Goal: Information Seeking & Learning: Learn about a topic

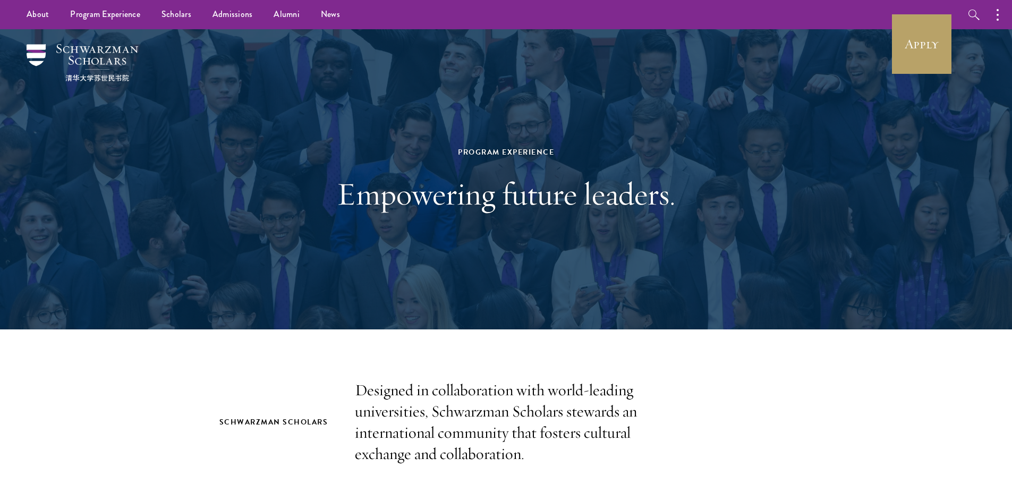
click at [953, 39] on div at bounding box center [506, 179] width 1012 height 300
click at [937, 47] on link "Apply" at bounding box center [922, 44] width 60 height 60
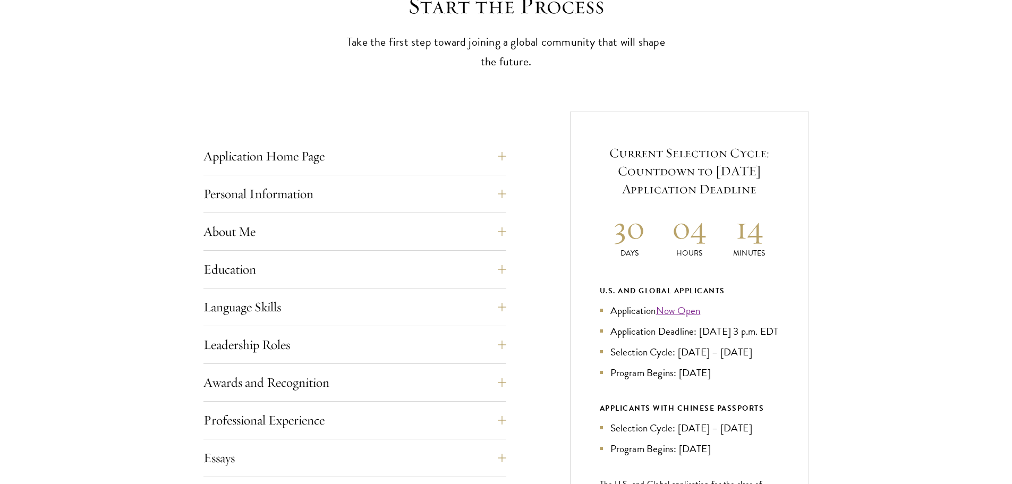
scroll to position [319, 0]
click at [366, 382] on button "Awards and Recognition" at bounding box center [362, 382] width 303 height 26
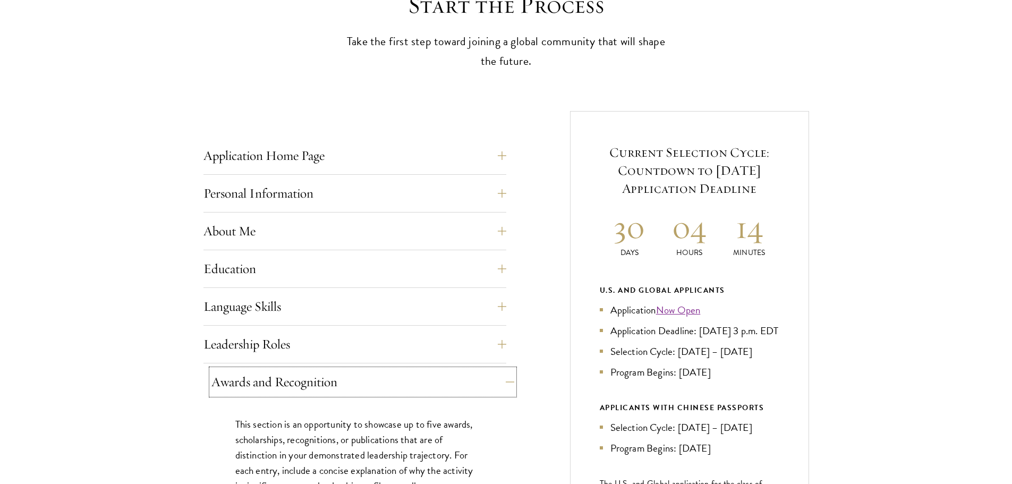
scroll to position [372, 0]
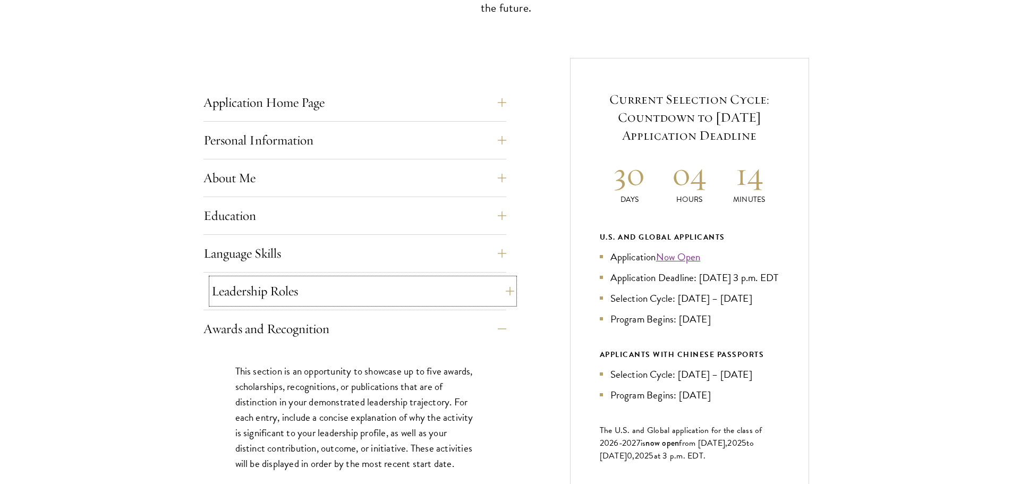
click at [364, 297] on button "Leadership Roles" at bounding box center [362, 291] width 303 height 26
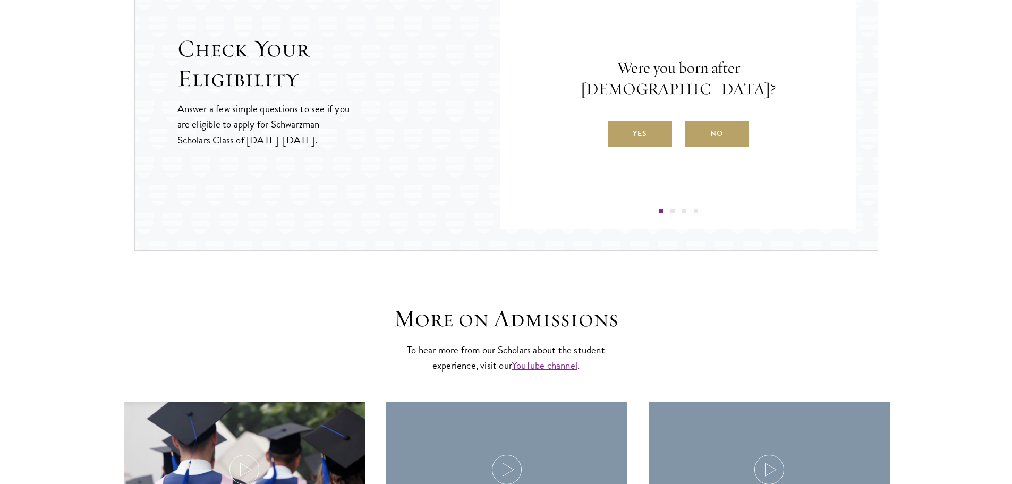
scroll to position [1382, 0]
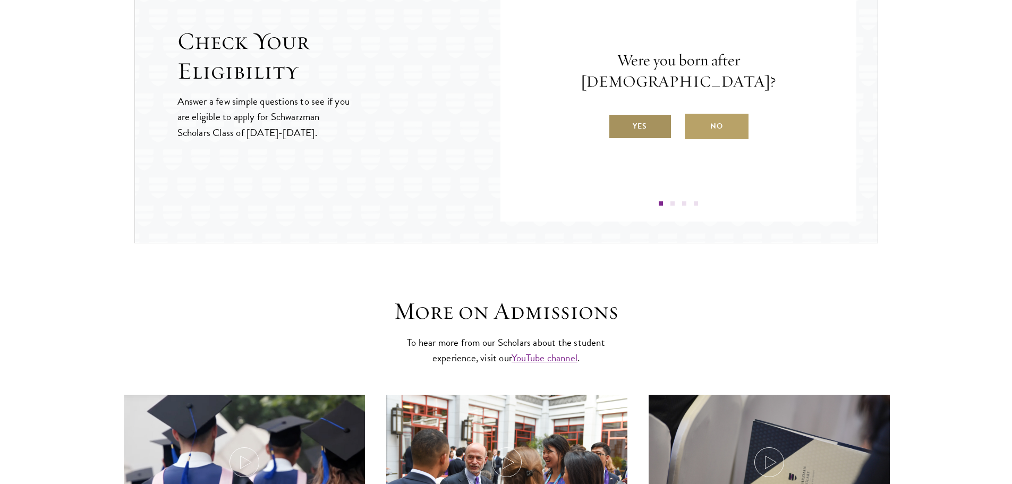
click at [630, 117] on label "Yes" at bounding box center [640, 127] width 64 height 26
click at [618, 117] on input "Yes" at bounding box center [613, 120] width 10 height 10
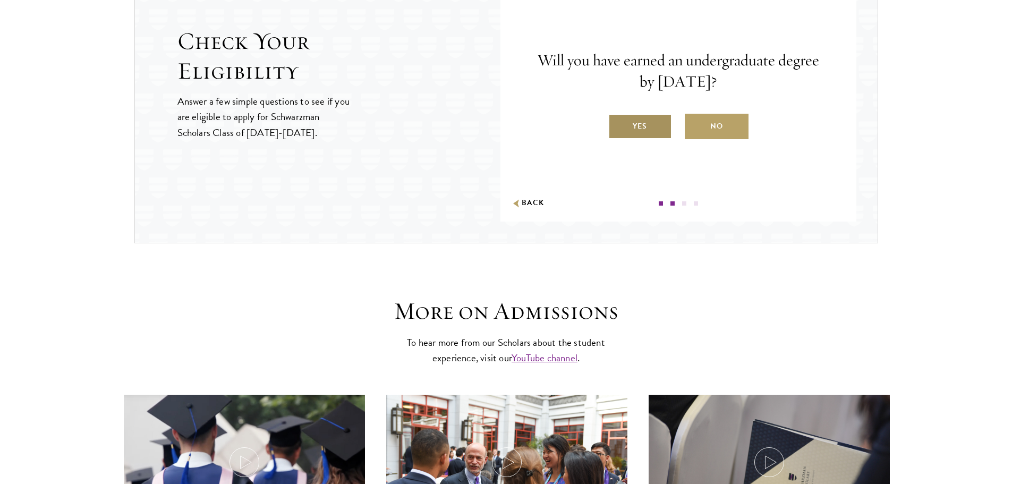
click at [631, 116] on label "Yes" at bounding box center [640, 127] width 64 height 26
click at [618, 116] on input "Yes" at bounding box center [613, 120] width 10 height 10
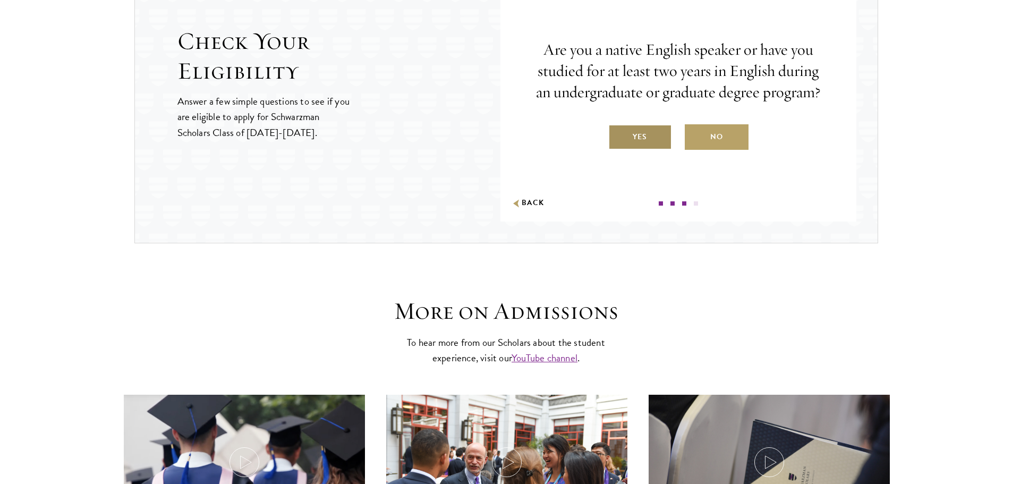
click at [632, 132] on label "Yes" at bounding box center [640, 137] width 64 height 26
click at [618, 132] on input "Yes" at bounding box center [613, 130] width 10 height 10
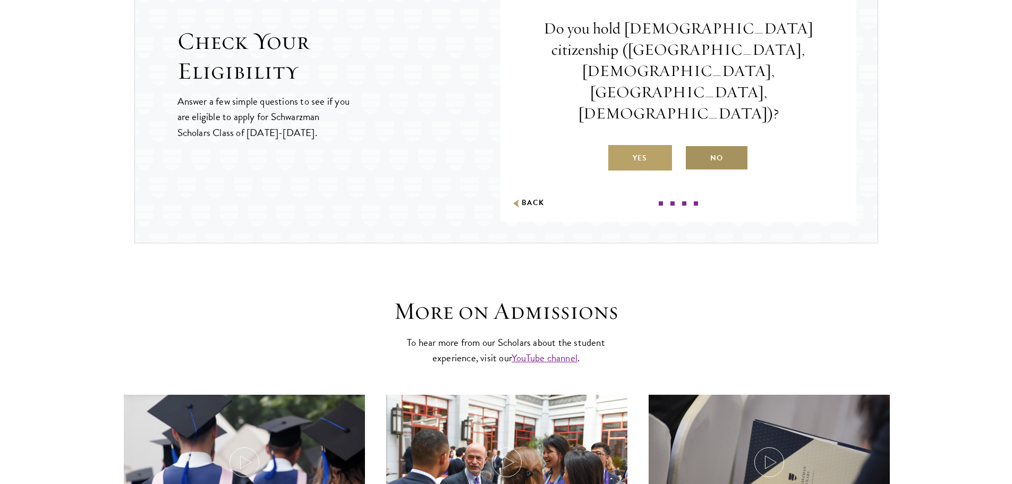
click at [732, 145] on label "No" at bounding box center [717, 158] width 64 height 26
click at [694, 147] on input "No" at bounding box center [690, 152] width 10 height 10
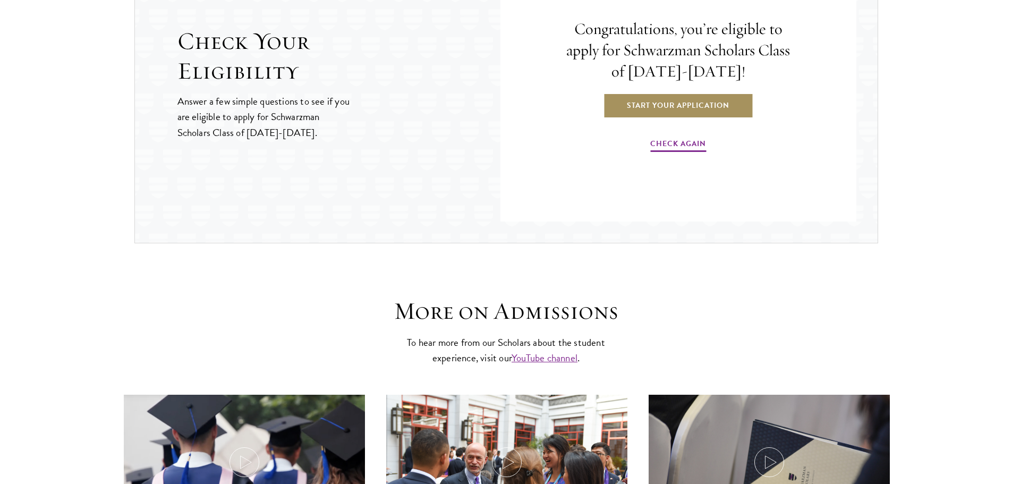
click at [697, 100] on link "Start Your Application" at bounding box center [678, 105] width 150 height 26
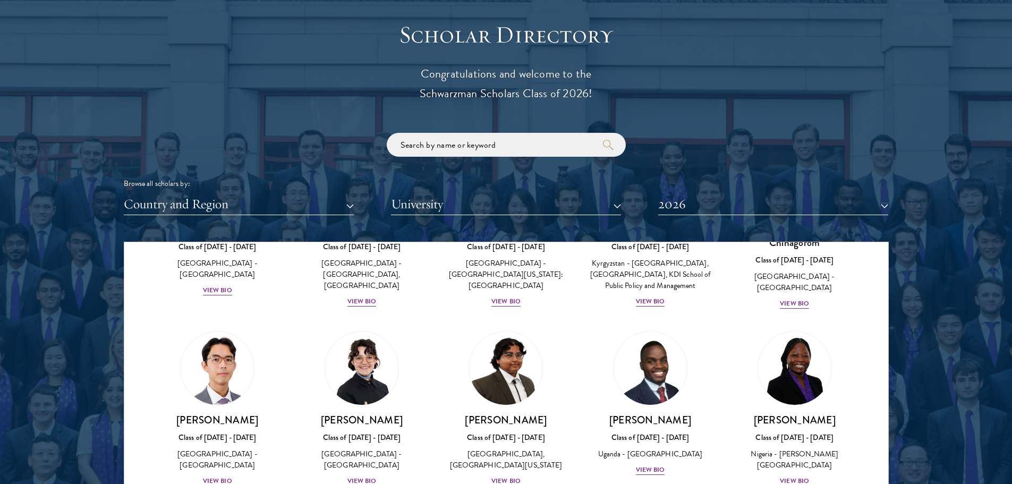
scroll to position [159, 0]
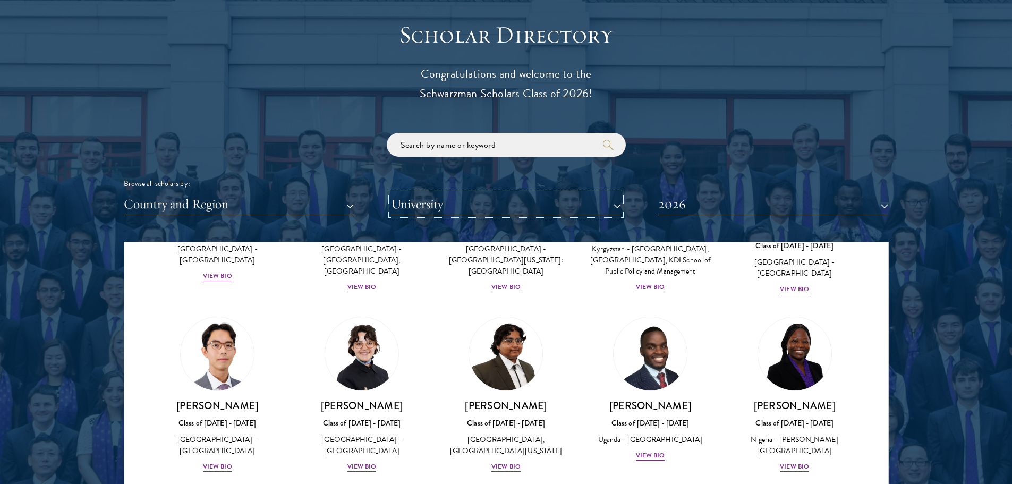
click at [501, 211] on button "University" at bounding box center [506, 204] width 230 height 22
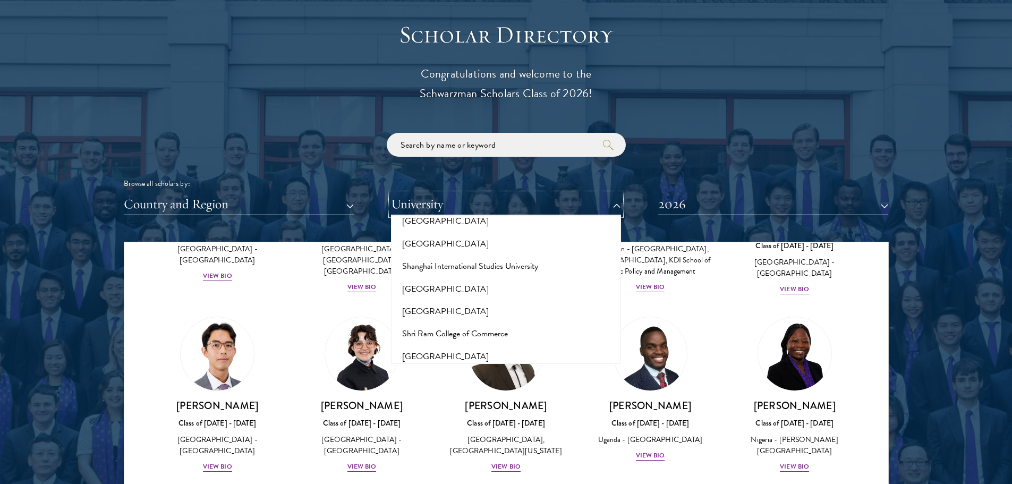
scroll to position [5813, 0]
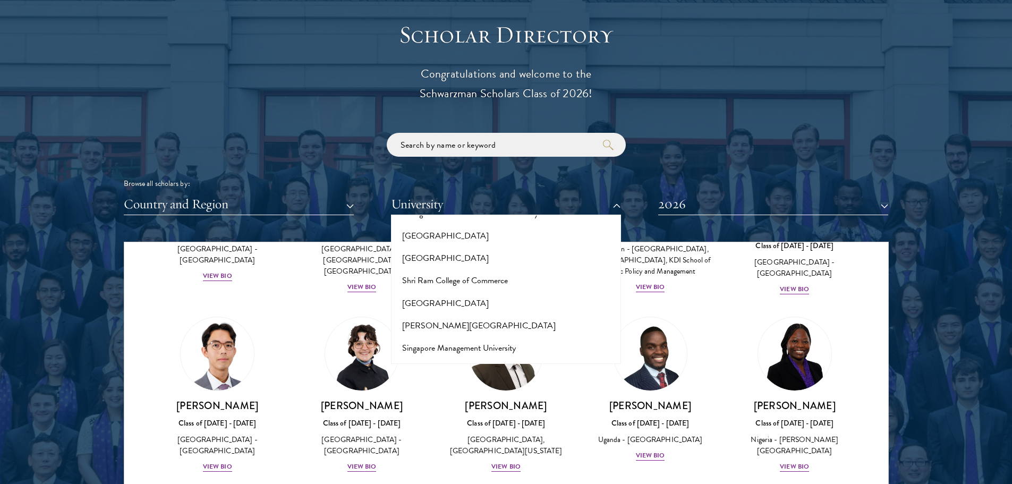
click at [488, 427] on button "[GEOGRAPHIC_DATA][US_STATE]" at bounding box center [506, 438] width 224 height 22
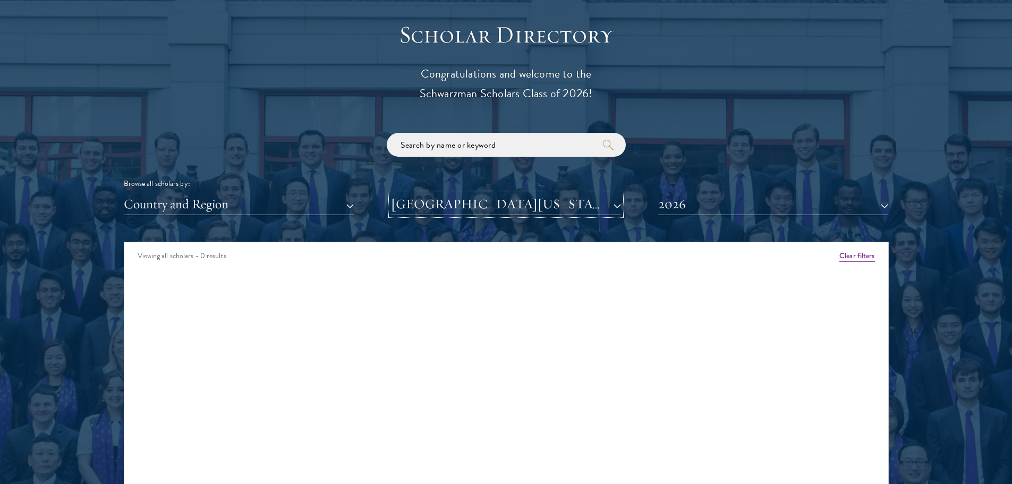
click at [544, 203] on button "[GEOGRAPHIC_DATA][US_STATE]" at bounding box center [506, 204] width 230 height 22
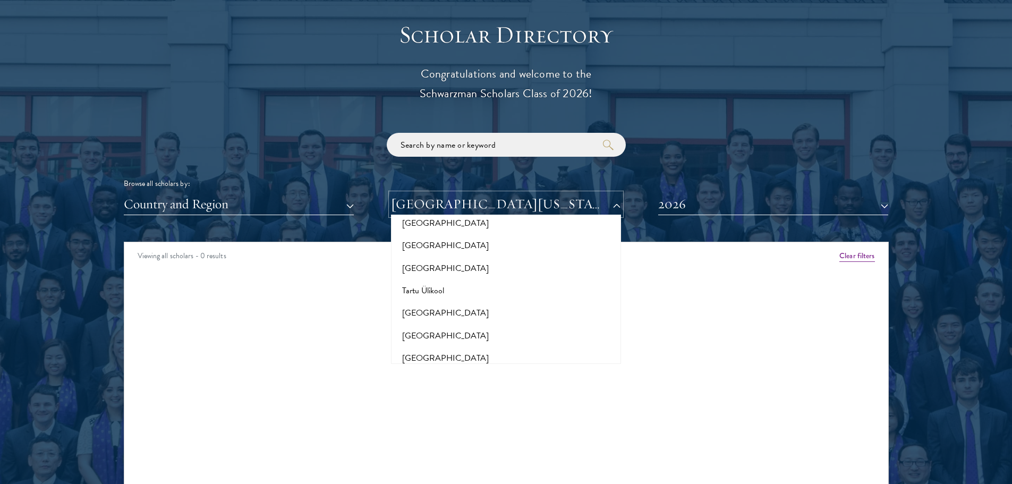
scroll to position [6397, 0]
click at [865, 260] on button "Clear filters" at bounding box center [857, 256] width 35 height 12
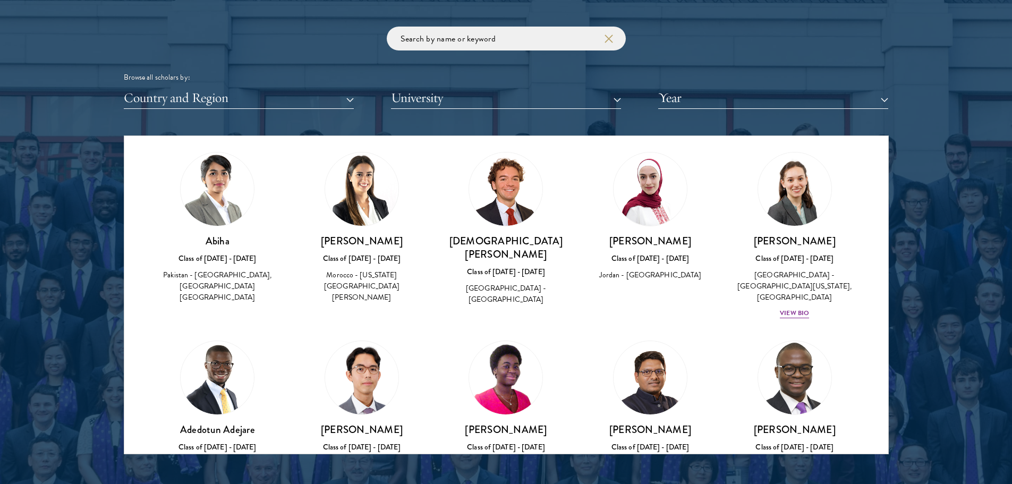
scroll to position [425, 0]
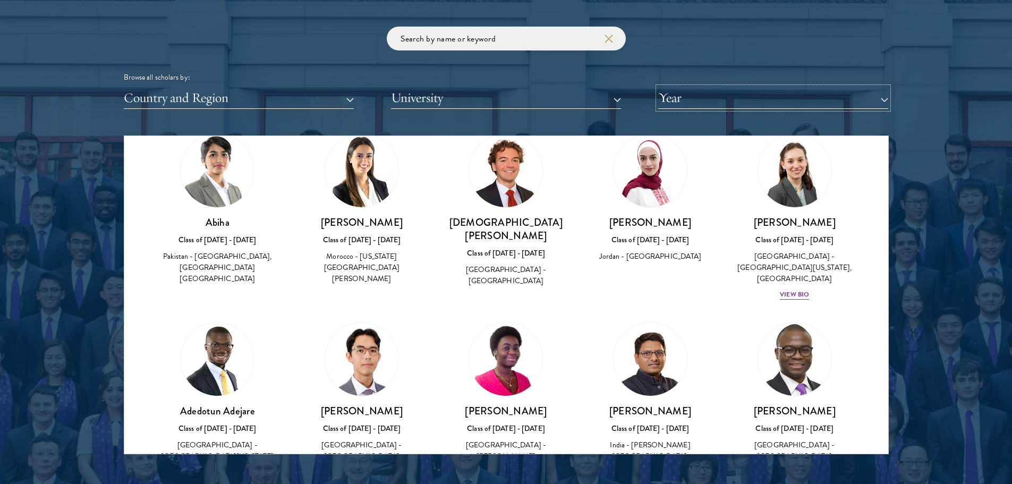
click at [730, 98] on button "Year" at bounding box center [773, 98] width 230 height 22
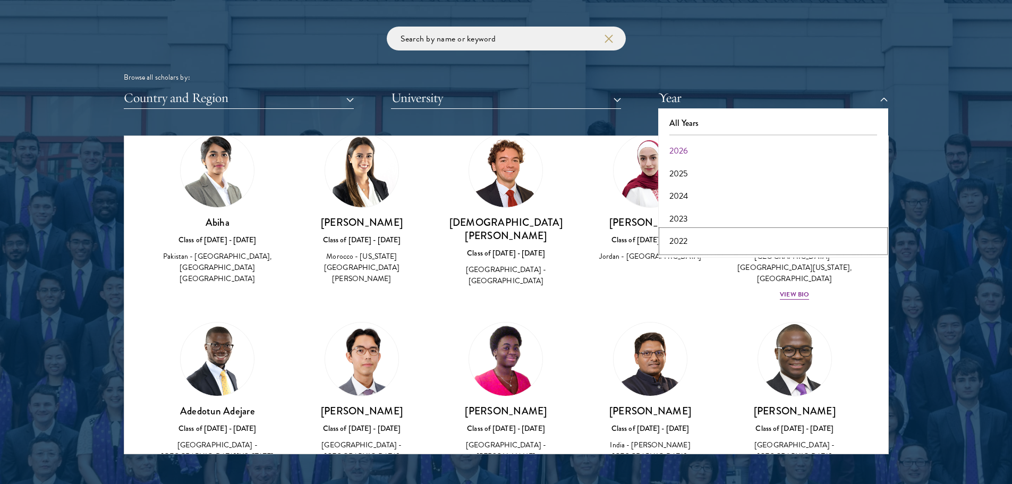
drag, startPoint x: 682, startPoint y: 240, endPoint x: 677, endPoint y: 265, distance: 24.8
click at [681, 241] on button "2022" at bounding box center [774, 241] width 224 height 22
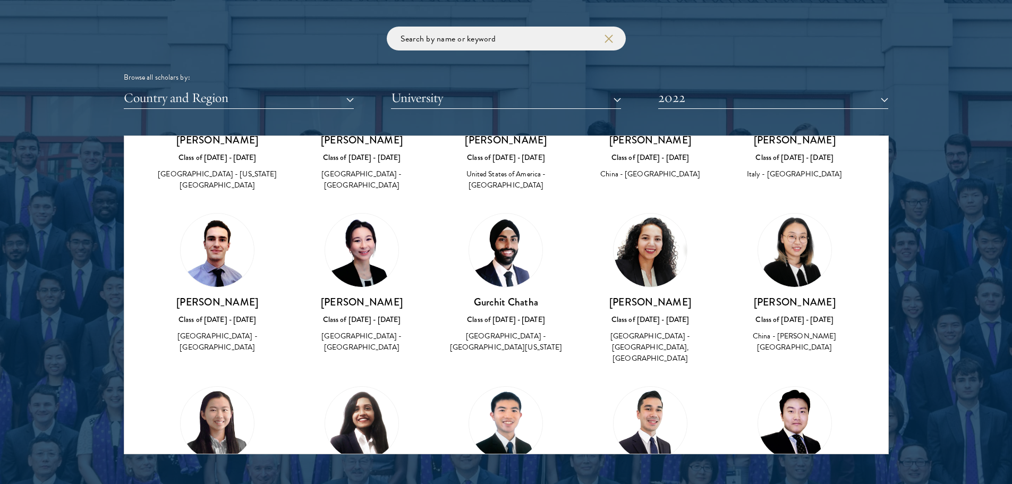
scroll to position [691, 0]
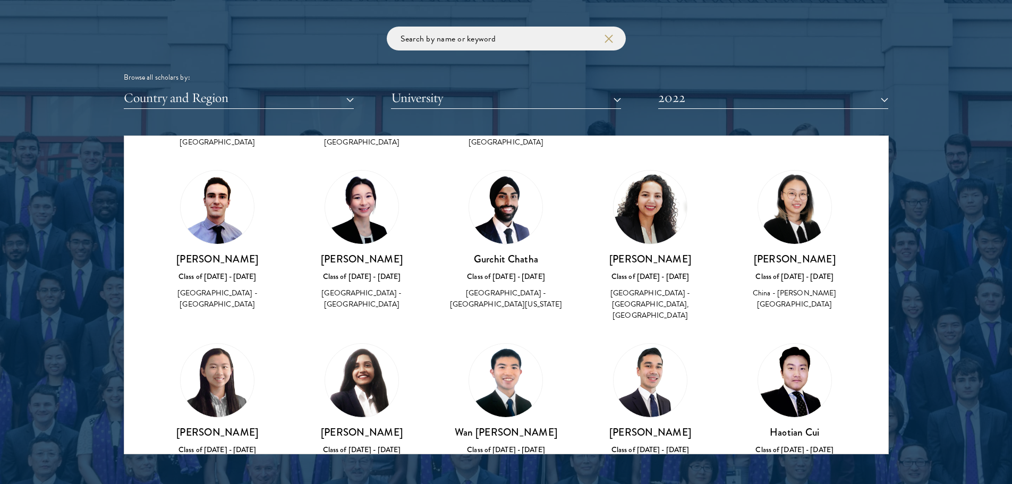
click at [370, 211] on img at bounding box center [361, 207] width 73 height 73
click at [375, 252] on h3 "[PERSON_NAME]" at bounding box center [361, 258] width 123 height 13
click at [696, 96] on button "2022" at bounding box center [773, 98] width 230 height 22
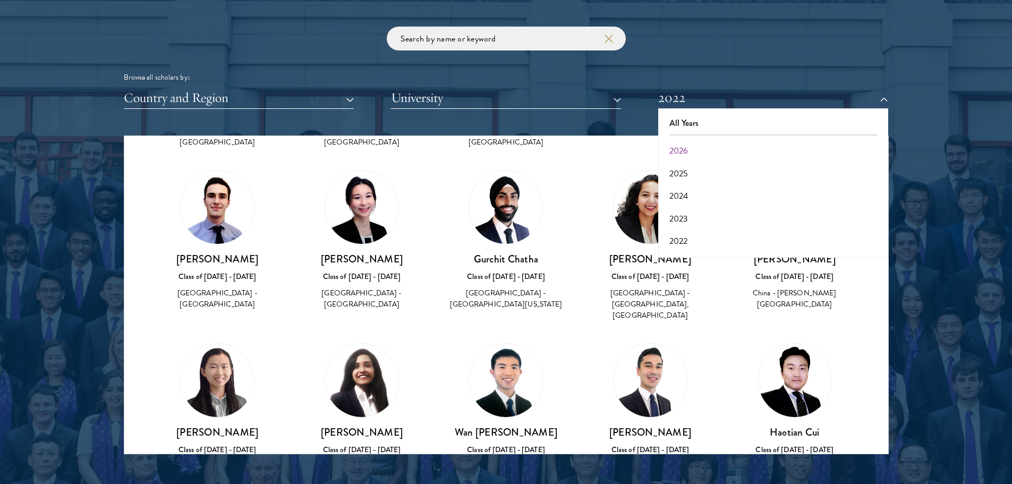
click at [848, 361] on div "[PERSON_NAME] Class of [DATE] - [DATE] [GEOGRAPHIC_DATA] - [GEOGRAPHIC_DATA]" at bounding box center [794, 408] width 123 height 130
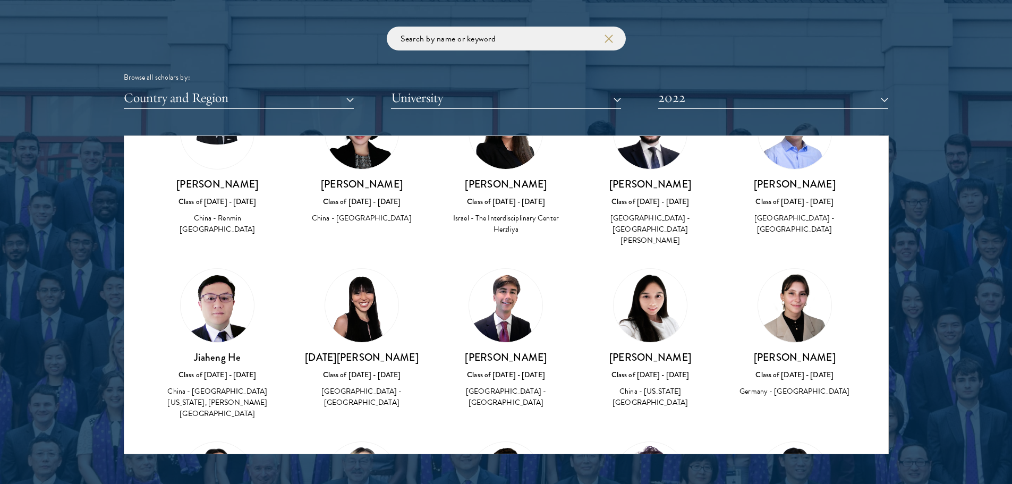
scroll to position [1647, 0]
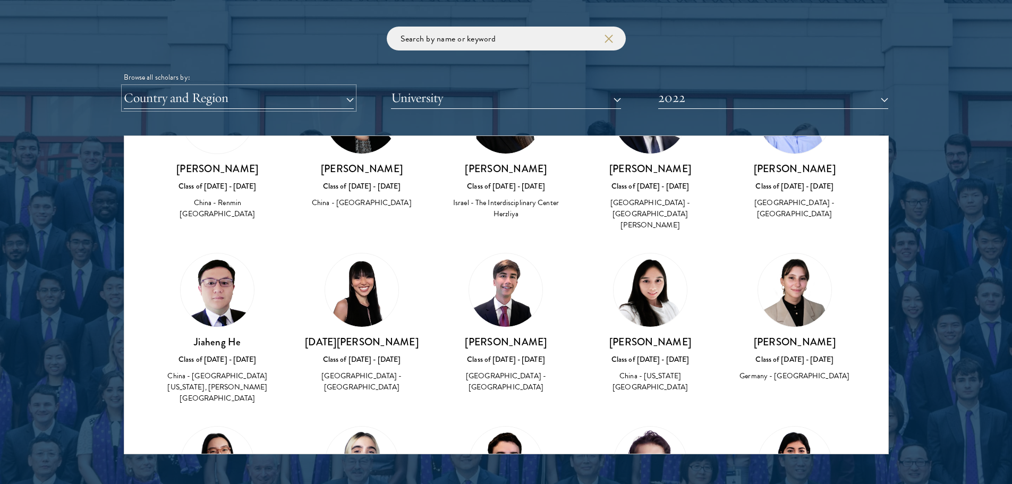
click at [198, 92] on button "Country and Region" at bounding box center [239, 98] width 230 height 22
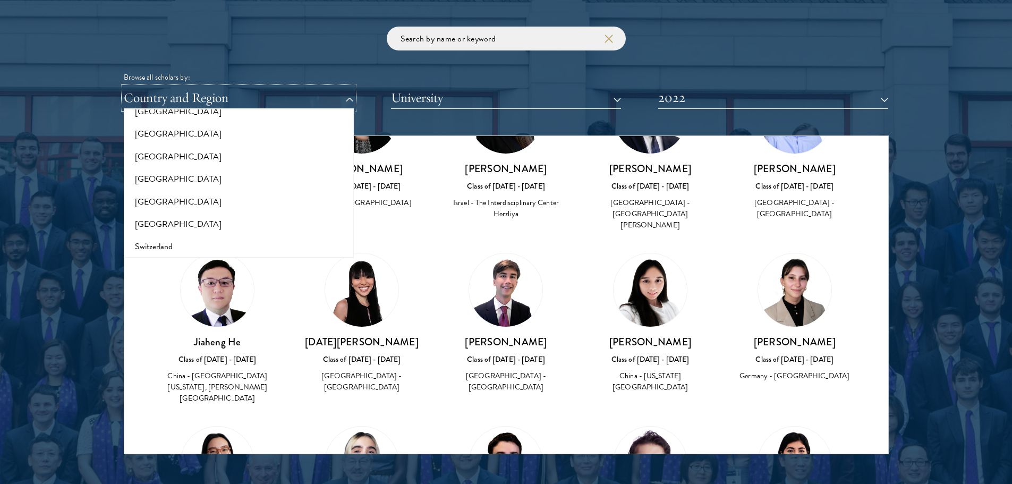
scroll to position [2228, 0]
click at [219, 131] on button "[GEOGRAPHIC_DATA]" at bounding box center [239, 131] width 224 height 22
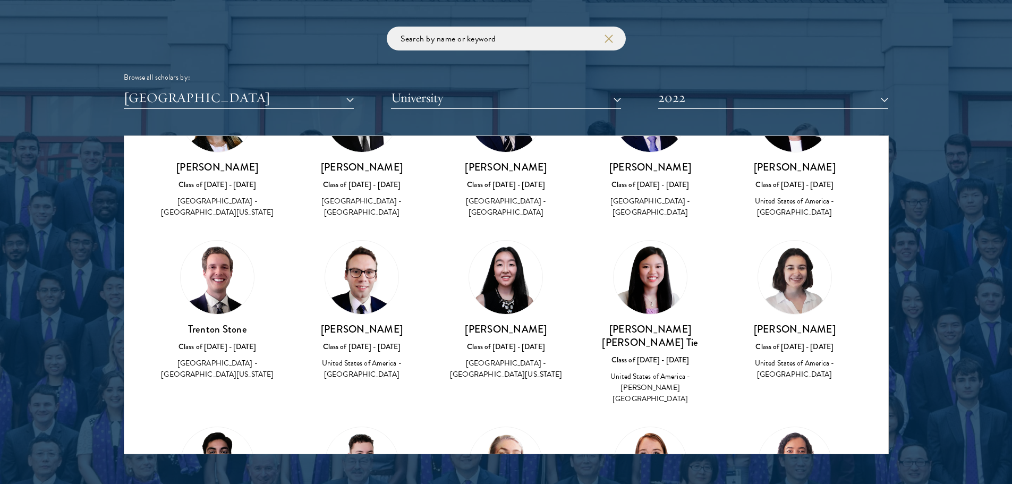
scroll to position [1878, 0]
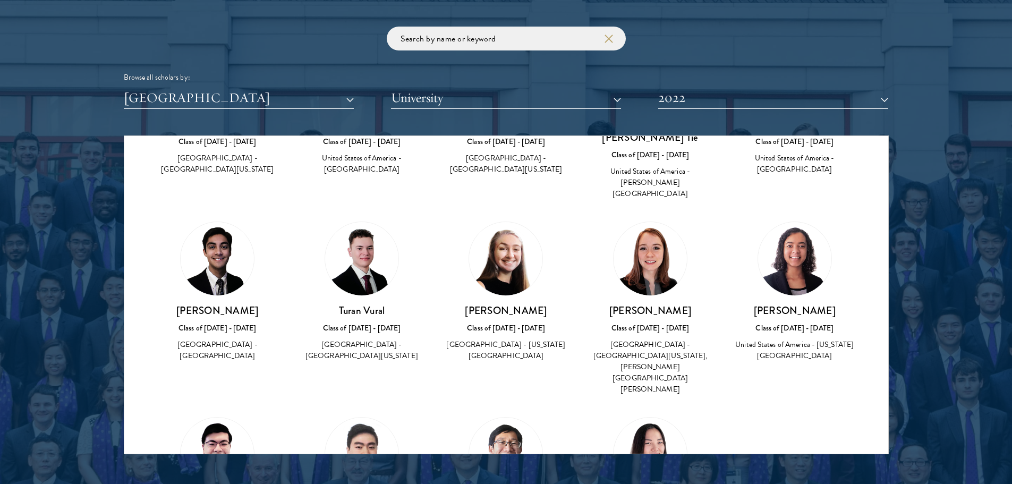
click at [770, 222] on img at bounding box center [794, 258] width 73 height 73
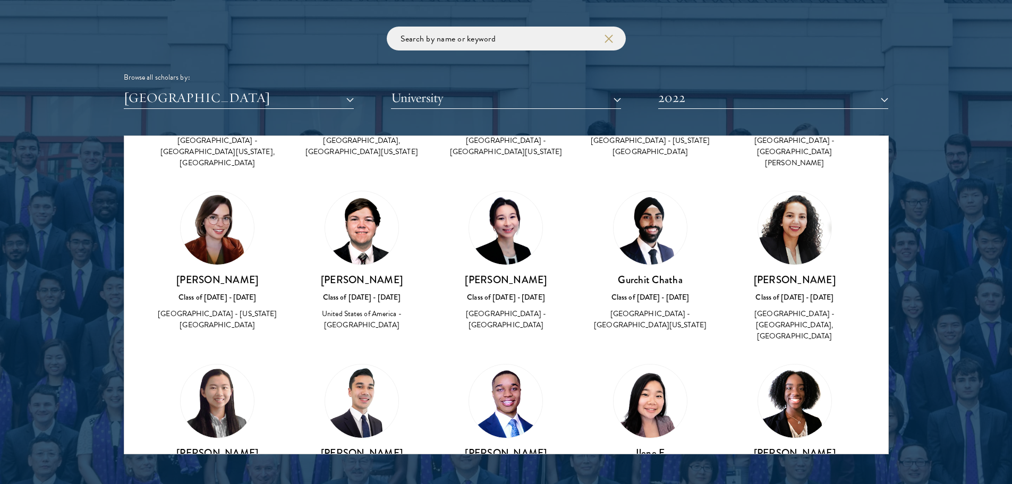
scroll to position [0, 0]
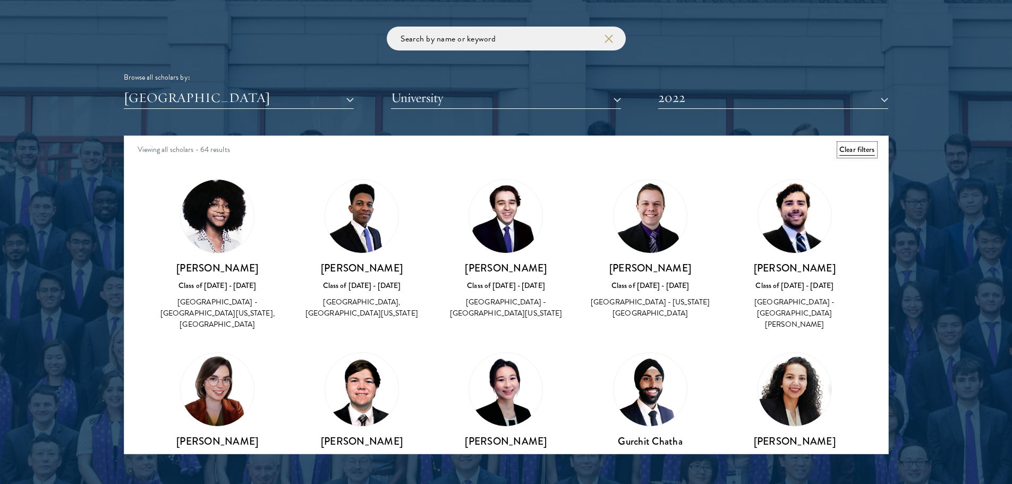
click at [847, 150] on button "Clear filters" at bounding box center [857, 150] width 35 height 12
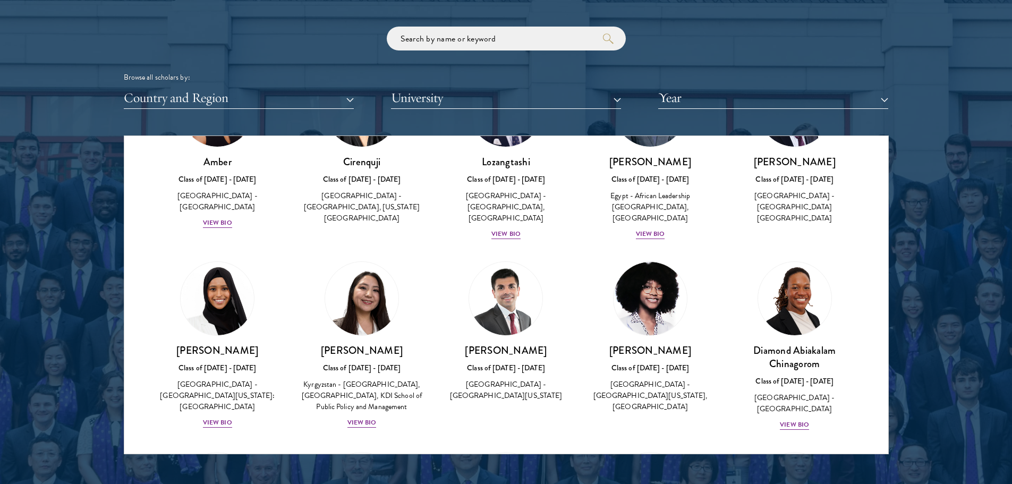
scroll to position [159, 0]
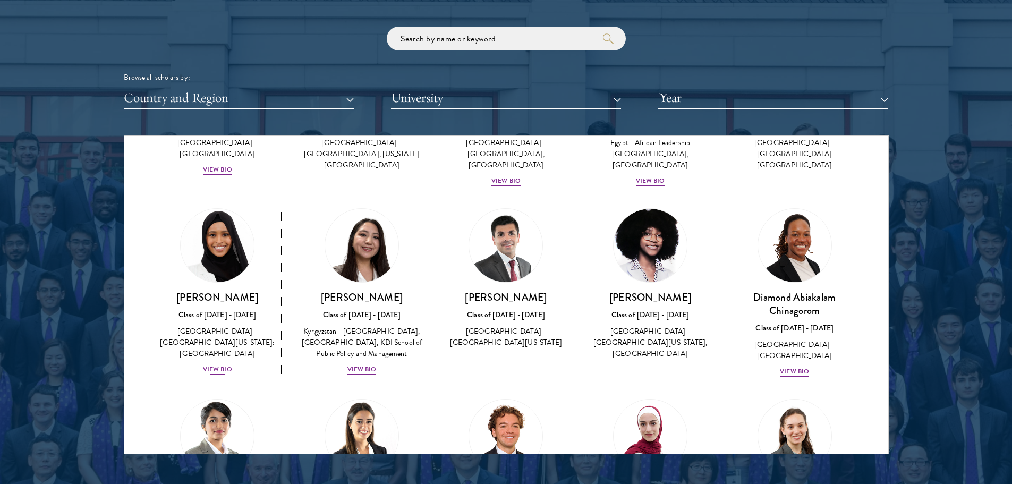
click at [211, 365] on div "View Bio" at bounding box center [217, 370] width 29 height 10
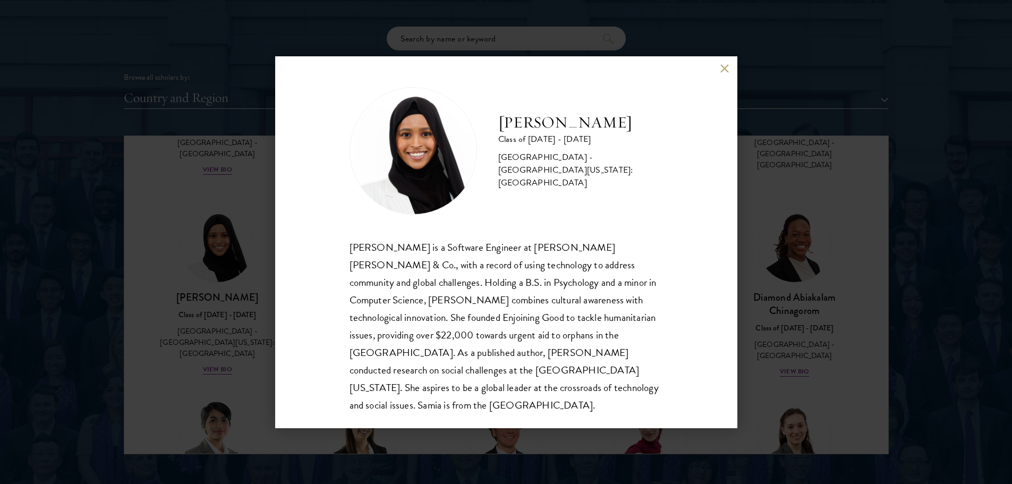
scroll to position [1328, 0]
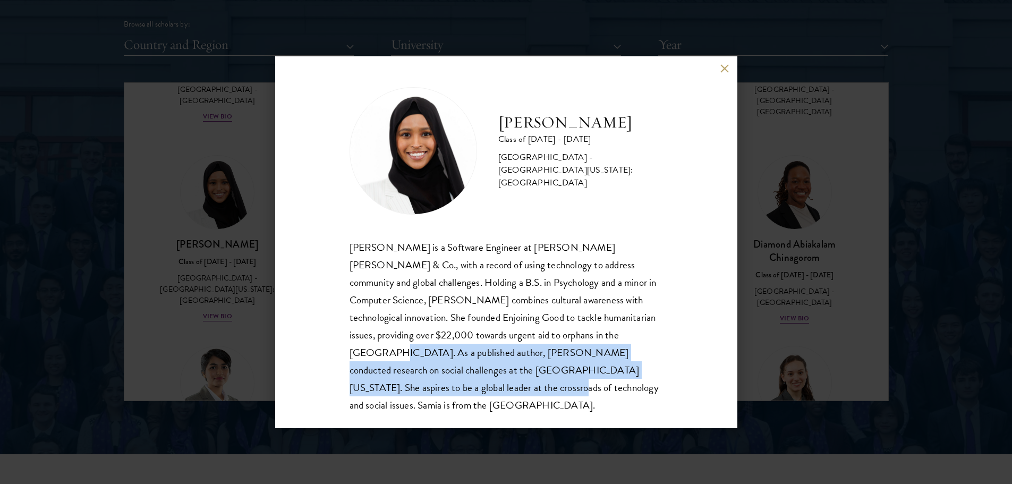
drag, startPoint x: 566, startPoint y: 332, endPoint x: 634, endPoint y: 371, distance: 78.6
click at [634, 370] on div "[PERSON_NAME] is a Software Engineer at [PERSON_NAME] [PERSON_NAME] & Co., with…" at bounding box center [506, 326] width 313 height 175
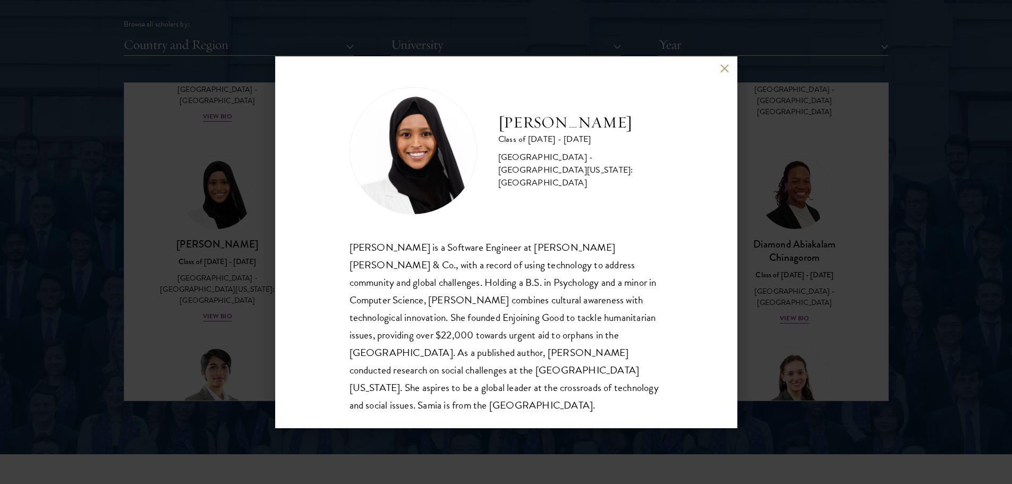
click at [637, 372] on div "[PERSON_NAME] is a Software Engineer at [PERSON_NAME] [PERSON_NAME] & Co., with…" at bounding box center [506, 326] width 313 height 175
click at [723, 70] on button at bounding box center [725, 68] width 9 height 9
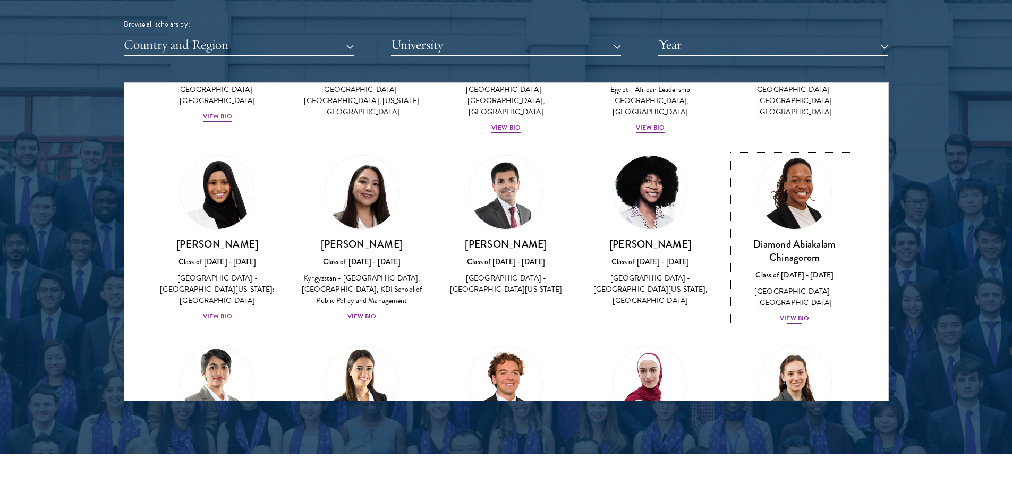
click at [782, 313] on div "View Bio" at bounding box center [794, 318] width 29 height 10
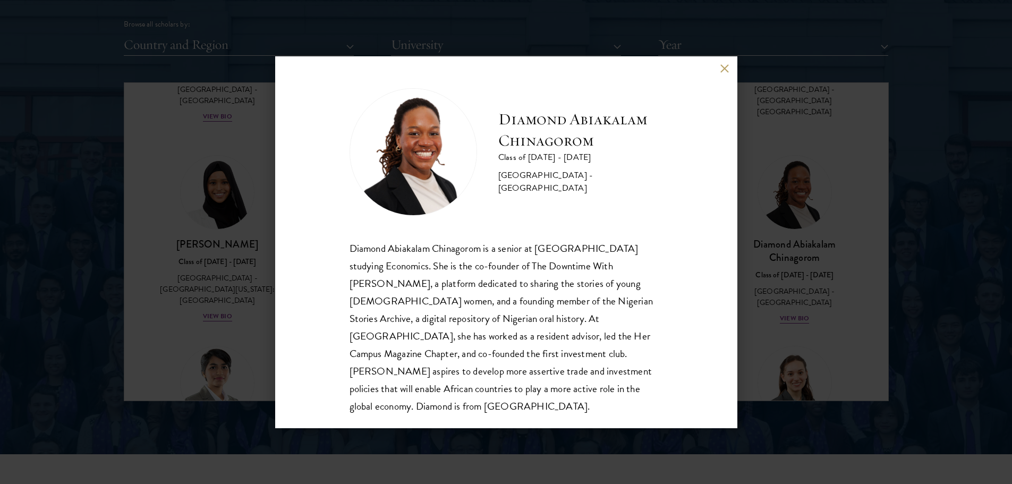
scroll to position [1, 0]
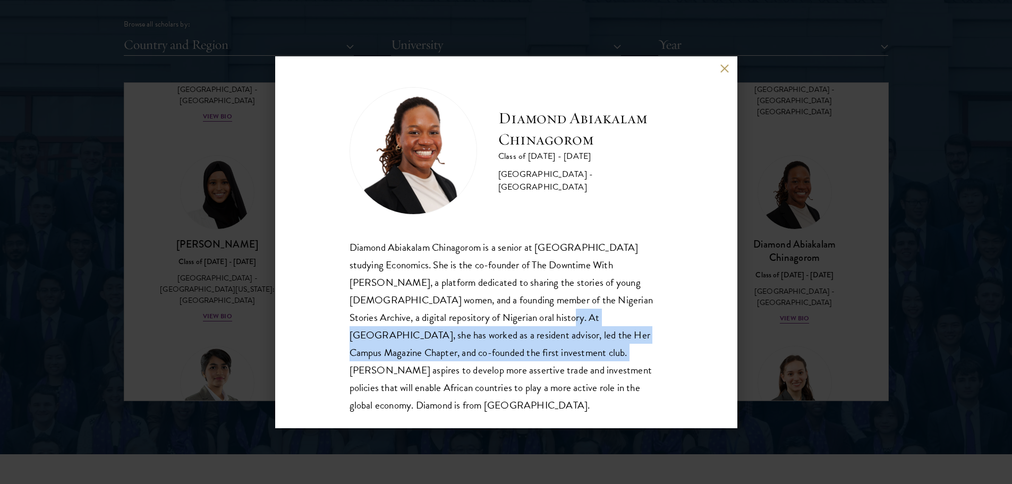
drag, startPoint x: 503, startPoint y: 312, endPoint x: 519, endPoint y: 355, distance: 45.4
click at [519, 355] on div "Diamond Abiakalam Chinagorom is a senior at [GEOGRAPHIC_DATA] studying Economic…" at bounding box center [506, 326] width 313 height 175
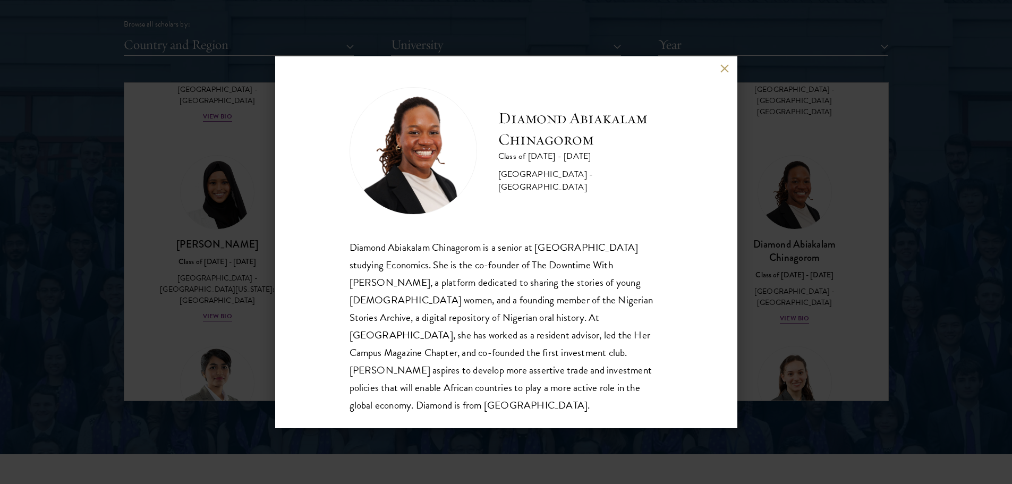
scroll to position [1382, 0]
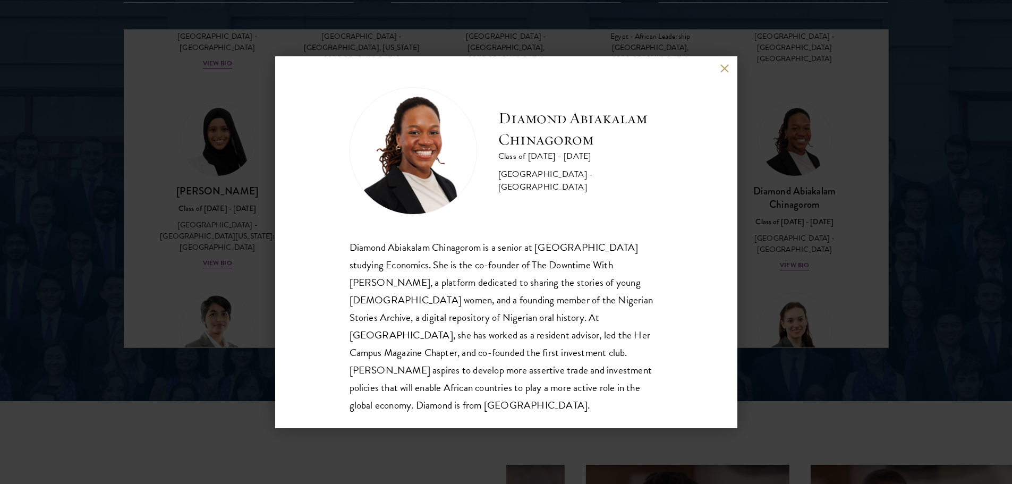
click at [552, 362] on div "Diamond Abiakalam Chinagorom is a senior at [GEOGRAPHIC_DATA] studying Economic…" at bounding box center [506, 326] width 313 height 175
click at [723, 70] on button at bounding box center [725, 68] width 9 height 9
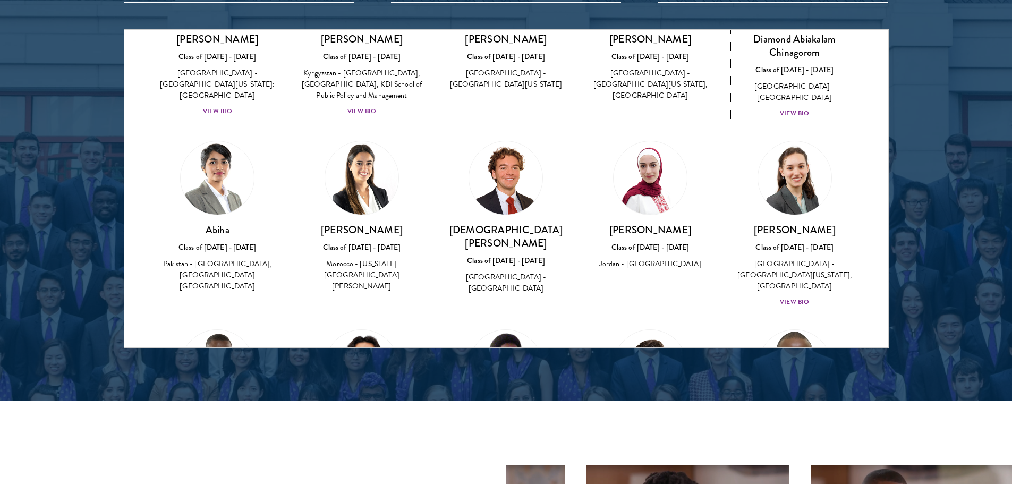
scroll to position [319, 0]
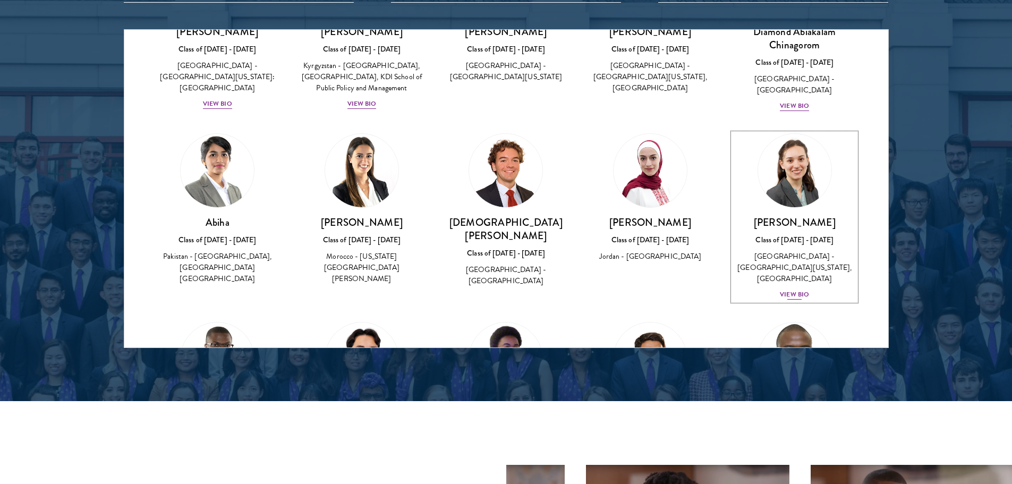
click at [783, 290] on div "View Bio" at bounding box center [794, 295] width 29 height 10
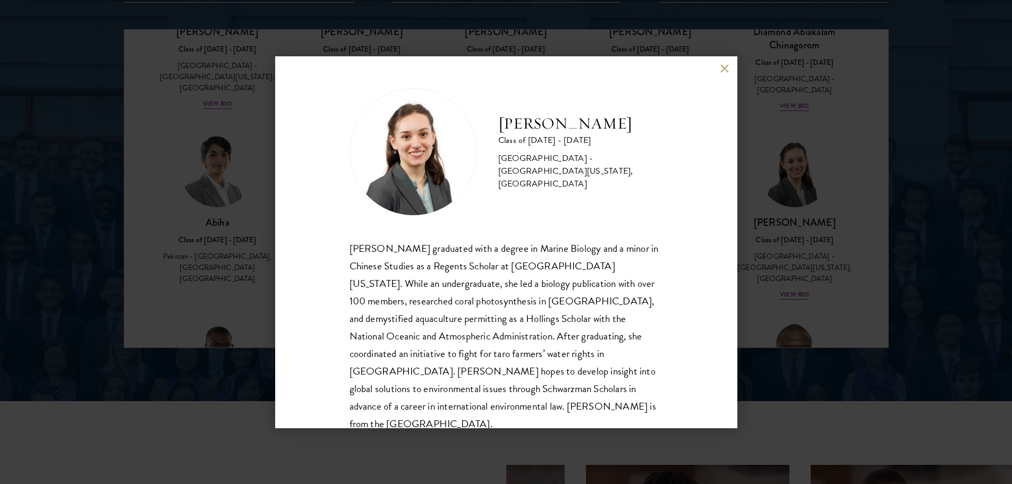
click at [451, 271] on div "[PERSON_NAME] graduated with a degree in Marine Biology and a minor in Chinese …" at bounding box center [506, 336] width 313 height 193
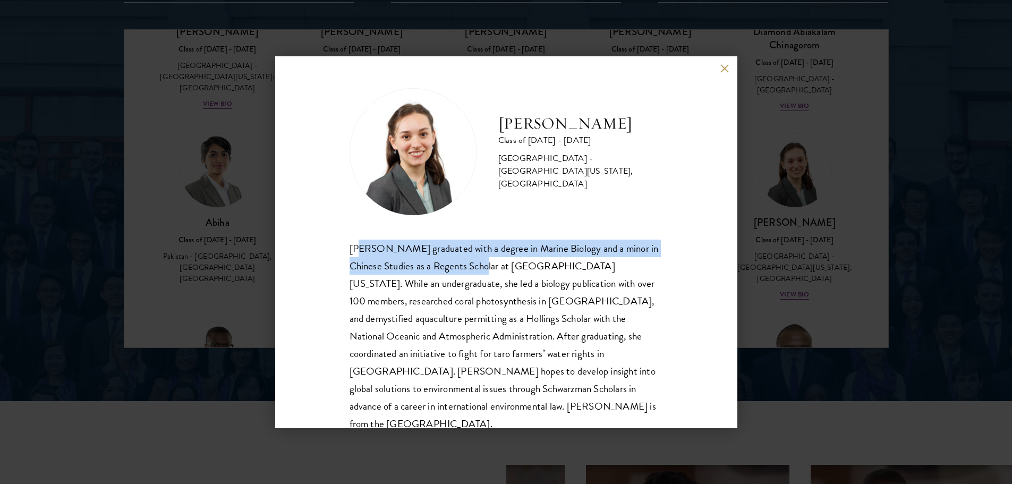
drag, startPoint x: 362, startPoint y: 247, endPoint x: 486, endPoint y: 263, distance: 124.8
click at [486, 263] on div "[PERSON_NAME] graduated with a degree in Marine Biology and a minor in Chinese …" at bounding box center [506, 336] width 313 height 193
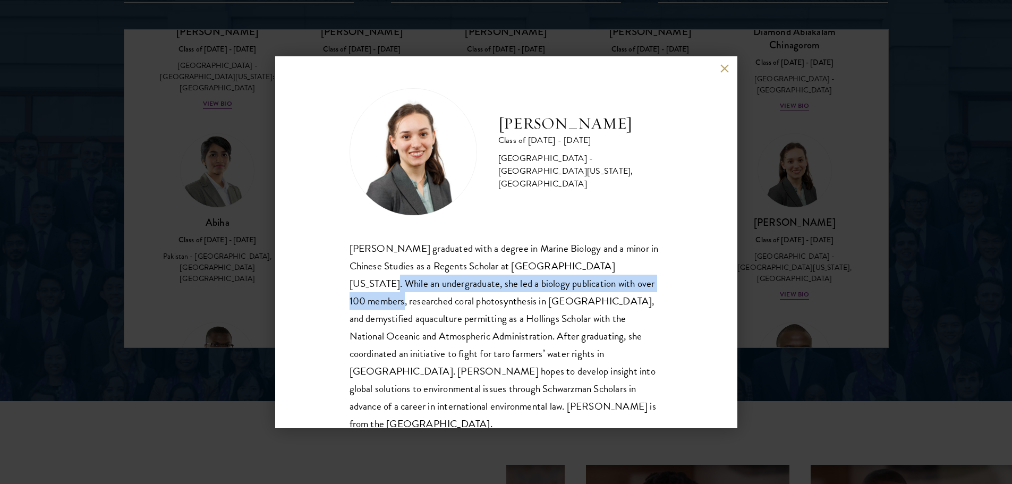
drag, startPoint x: 610, startPoint y: 269, endPoint x: 613, endPoint y: 280, distance: 11.6
click at [613, 280] on div "[PERSON_NAME] graduated with a degree in Marine Biology and a minor in Chinese …" at bounding box center [506, 336] width 313 height 193
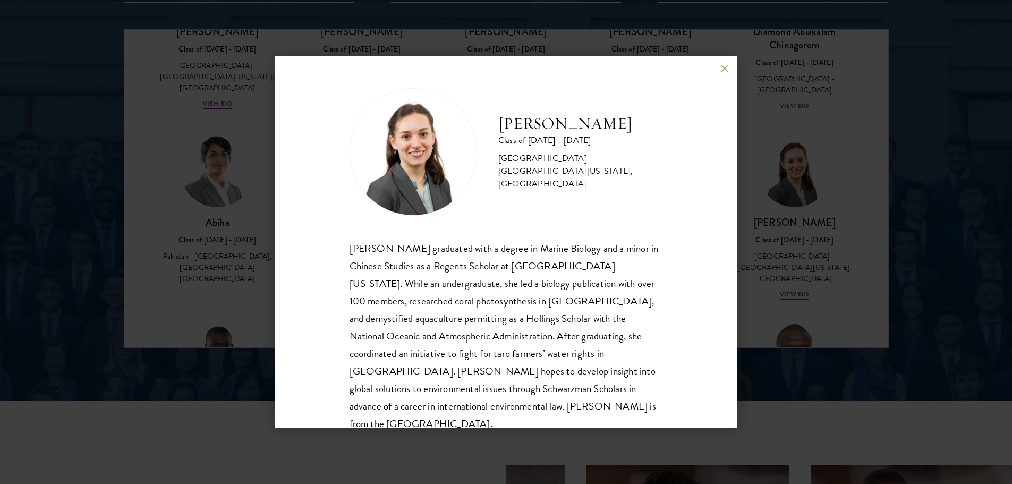
click at [629, 290] on div "[PERSON_NAME] graduated with a degree in Marine Biology and a minor in Chinese …" at bounding box center [506, 336] width 313 height 193
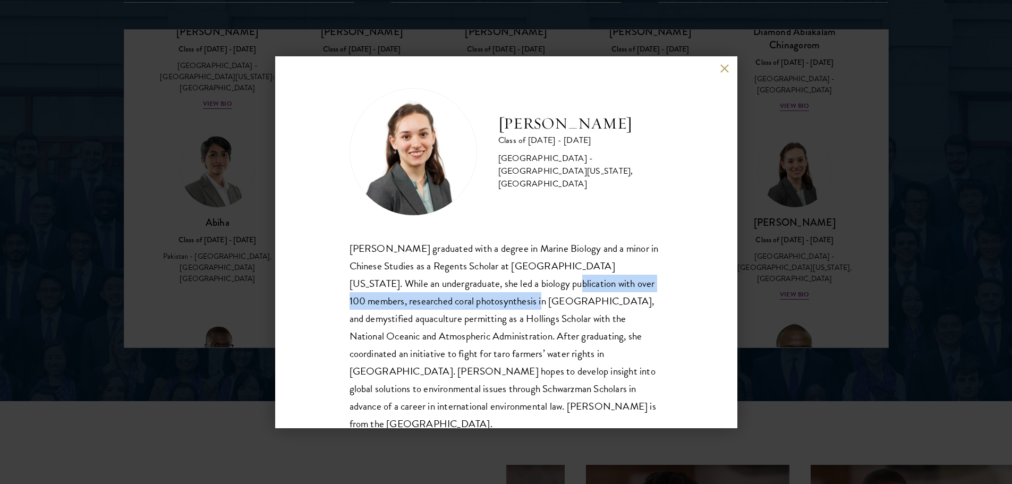
drag, startPoint x: 492, startPoint y: 289, endPoint x: 492, endPoint y: 295, distance: 6.9
click at [492, 295] on div "[PERSON_NAME] graduated with a degree in Marine Biology and a minor in Chinese …" at bounding box center [506, 336] width 313 height 193
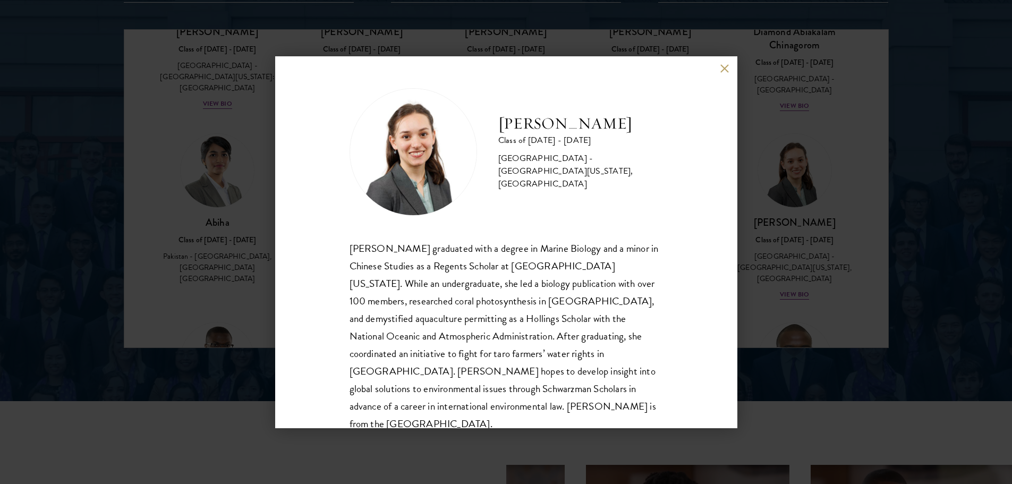
click at [716, 69] on div "[PERSON_NAME] Class of [DATE] - [DATE] [GEOGRAPHIC_DATA] - [GEOGRAPHIC_DATA][US…" at bounding box center [506, 242] width 462 height 372
click at [713, 69] on div "[PERSON_NAME] Class of [DATE] - [DATE] [GEOGRAPHIC_DATA] - [GEOGRAPHIC_DATA][US…" at bounding box center [506, 242] width 462 height 372
